Goal: Task Accomplishment & Management: Use online tool/utility

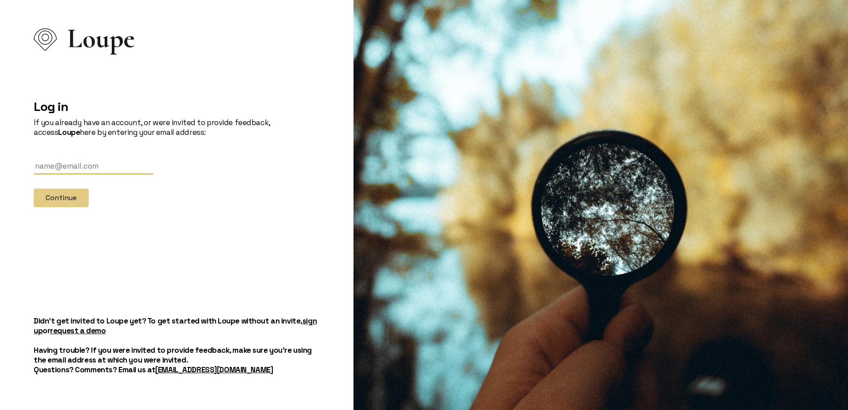
click at [102, 164] on input "text" at bounding box center [94, 166] width 120 height 16
type input "[EMAIL_ADDRESS][DOMAIN_NAME]"
click at [34, 189] on button "Continue" at bounding box center [61, 198] width 55 height 19
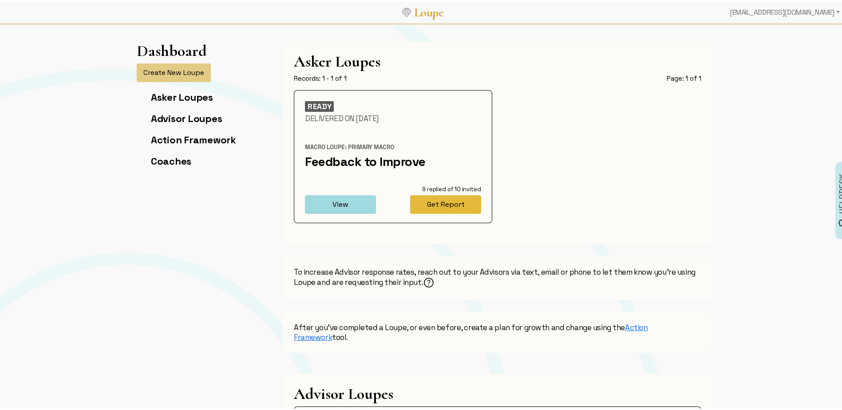
click at [426, 203] on button "Get Report" at bounding box center [445, 202] width 71 height 19
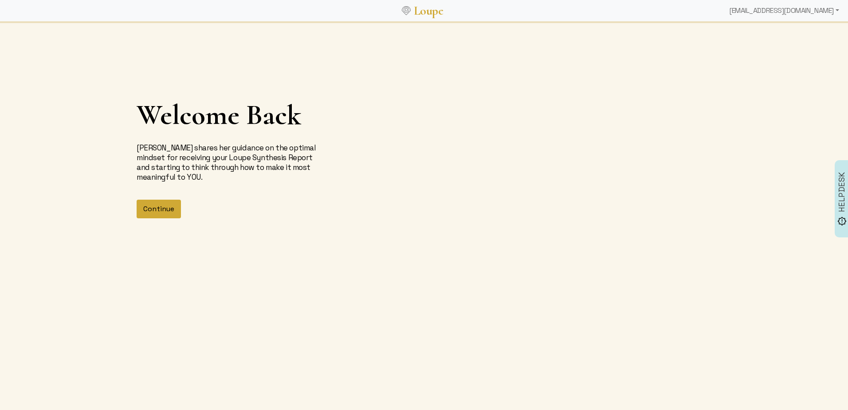
click at [165, 208] on button "Continue" at bounding box center [159, 209] width 44 height 19
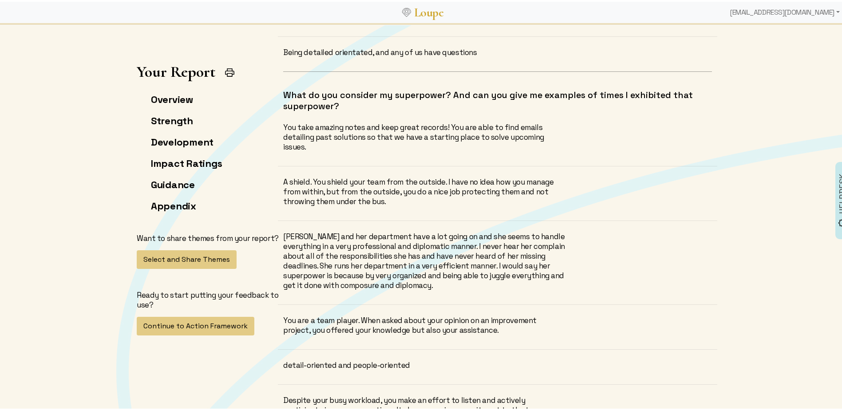
scroll to position [4659, 0]
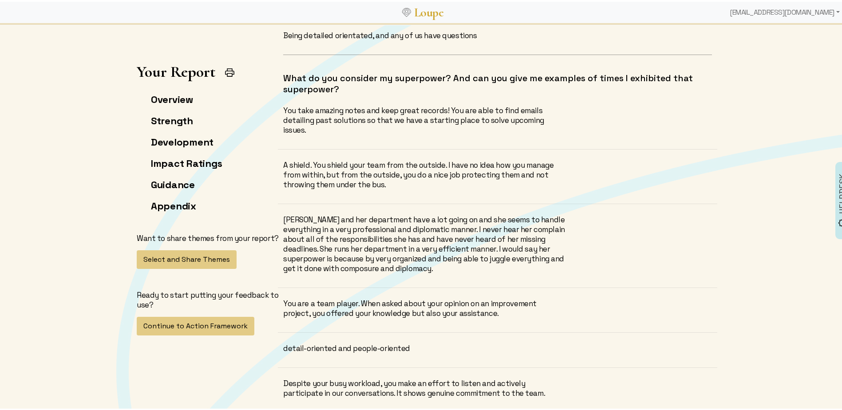
click at [228, 71] on img at bounding box center [229, 70] width 11 height 11
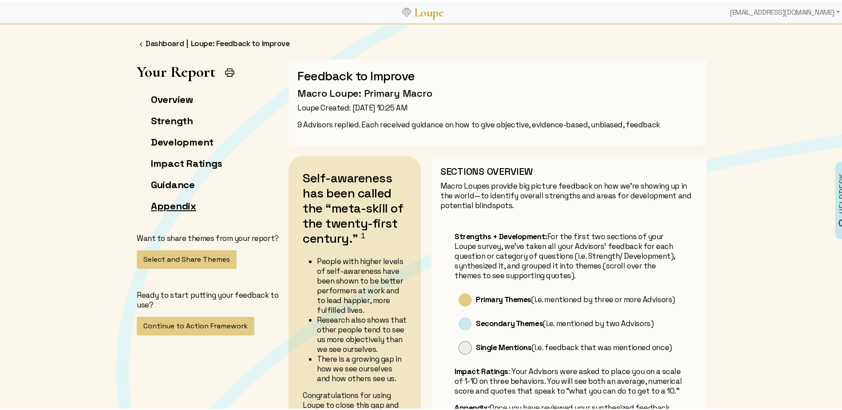
scroll to position [0, 0]
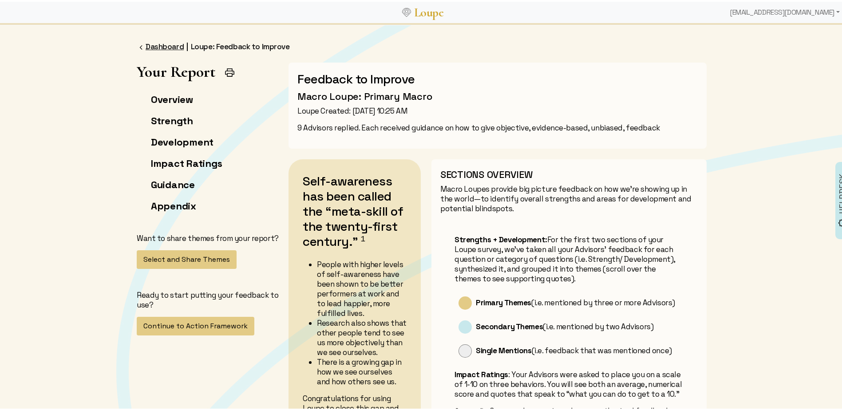
click at [154, 45] on link "Dashboard" at bounding box center [165, 45] width 38 height 10
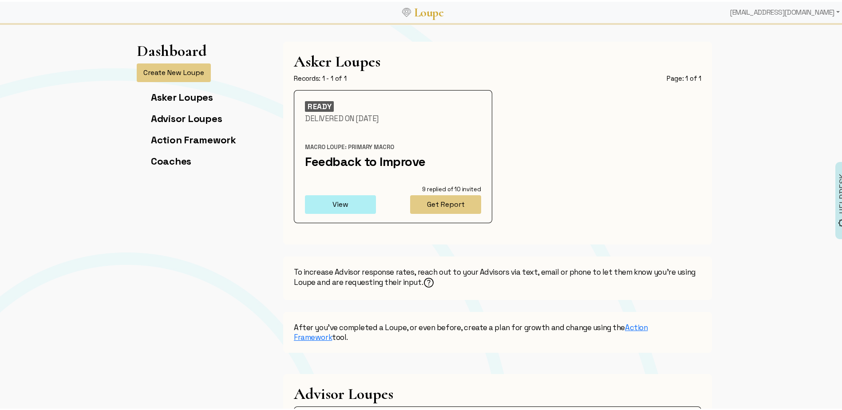
click at [329, 202] on button "View" at bounding box center [340, 202] width 71 height 19
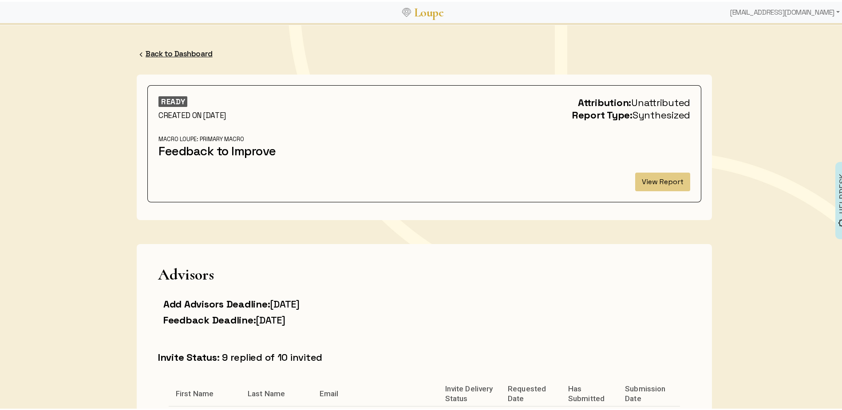
click at [174, 49] on link "Back to Dashboard" at bounding box center [179, 52] width 67 height 10
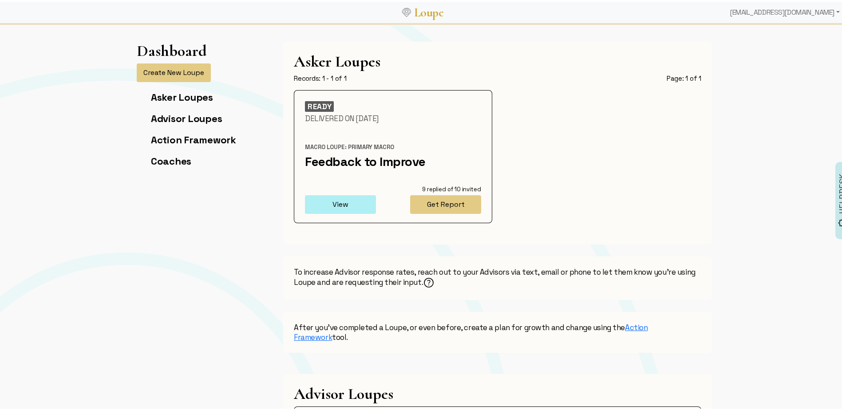
click at [321, 204] on button "View" at bounding box center [340, 202] width 71 height 19
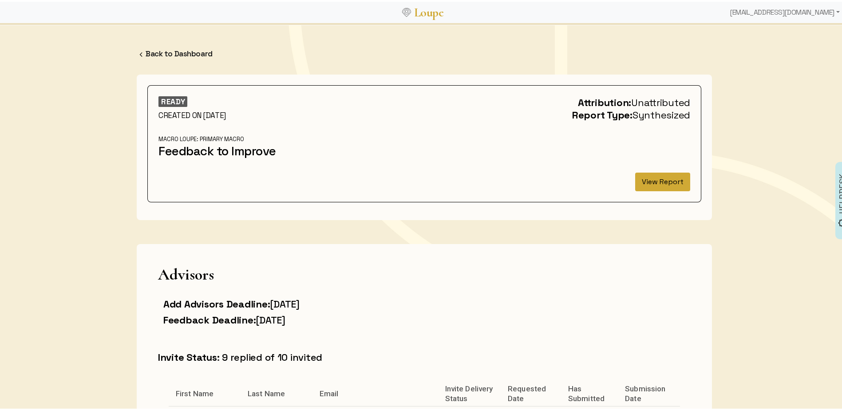
click at [637, 185] on button "View Report" at bounding box center [662, 180] width 55 height 19
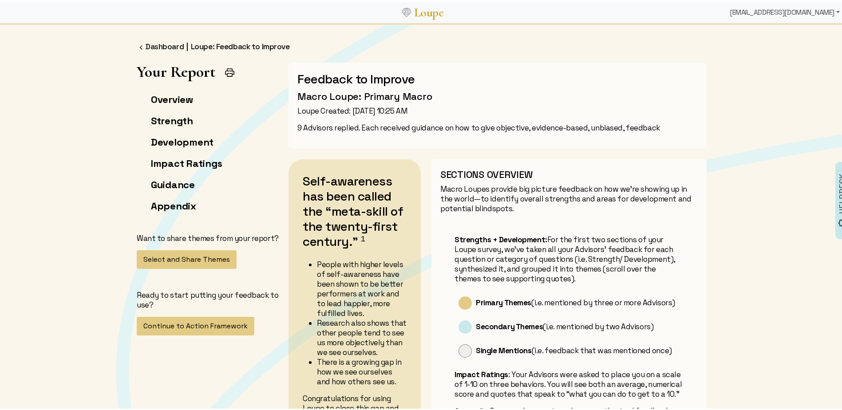
click at [829, 10] on div "[EMAIL_ADDRESS][DOMAIN_NAME]" at bounding box center [784, 11] width 117 height 18
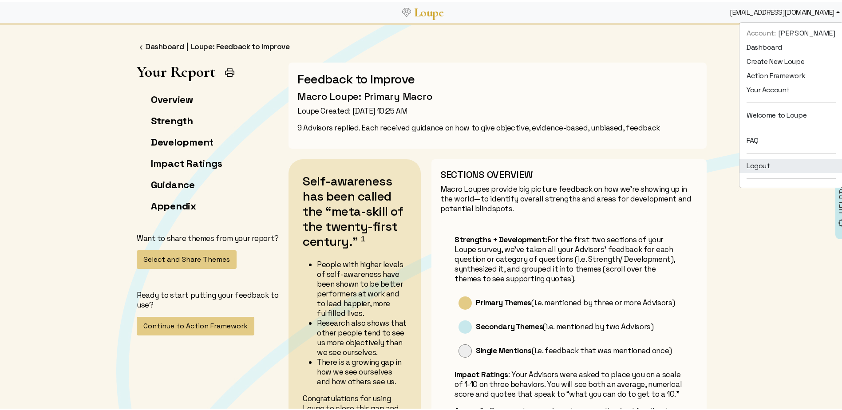
click at [739, 165] on link "Logout" at bounding box center [790, 164] width 103 height 14
